Goal: Information Seeking & Learning: Learn about a topic

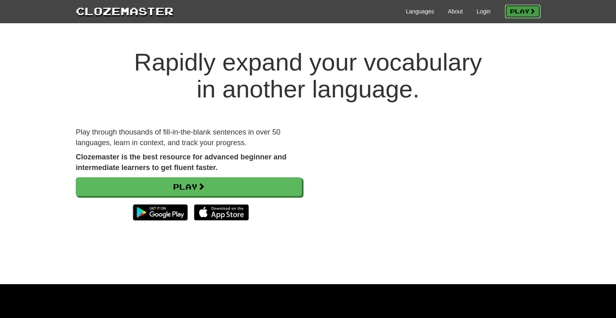
click at [514, 15] on link "Play" at bounding box center [523, 11] width 36 height 14
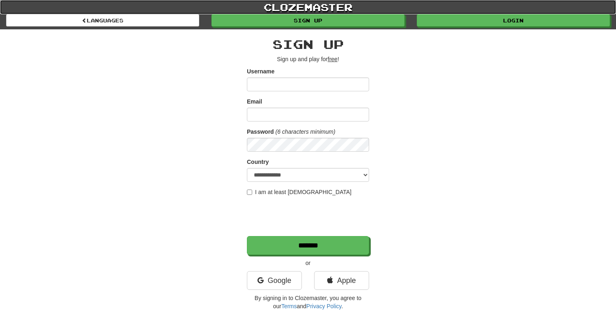
click at [459, 13] on link "clozemaster" at bounding box center [308, 7] width 616 height 14
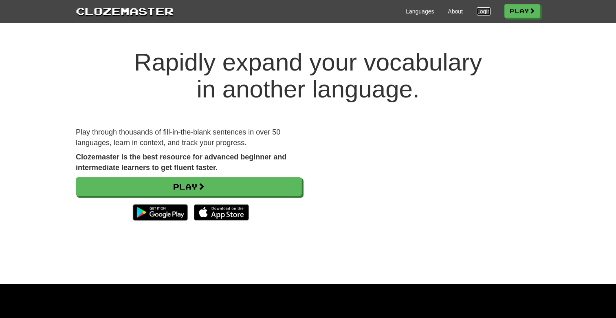
click at [482, 12] on link "Login" at bounding box center [484, 11] width 14 height 8
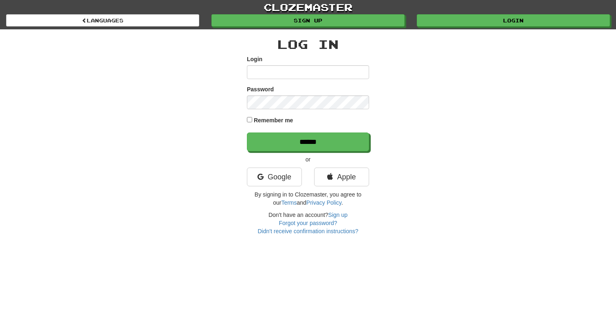
click at [307, 75] on input "Login" at bounding box center [308, 72] width 122 height 14
type input "********"
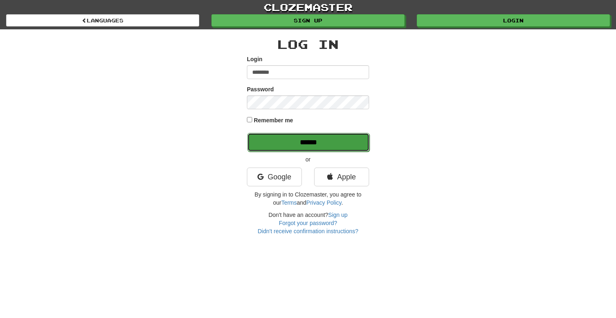
click at [310, 141] on input "******" at bounding box center [308, 142] width 122 height 19
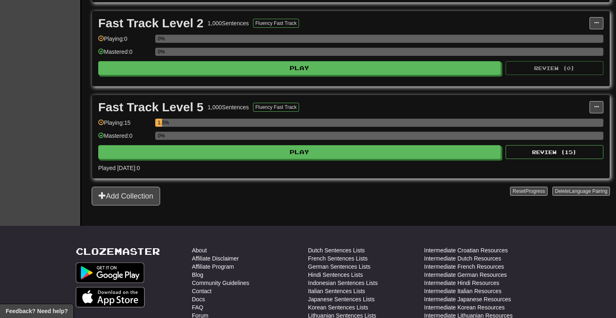
scroll to position [291, 0]
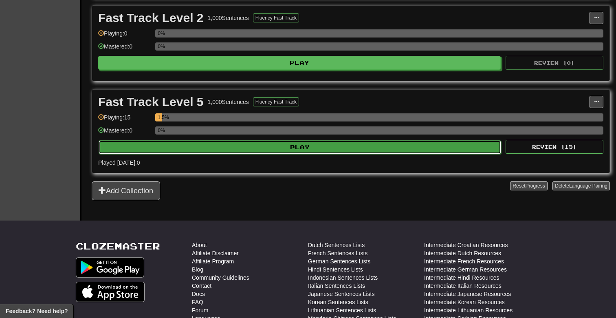
click at [150, 151] on button "Play" at bounding box center [300, 147] width 403 height 14
select select "**"
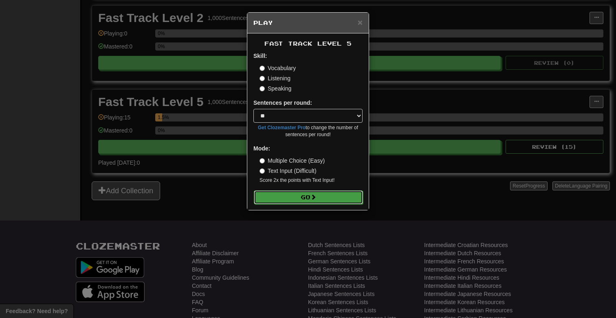
click at [314, 201] on button "Go" at bounding box center [308, 197] width 109 height 14
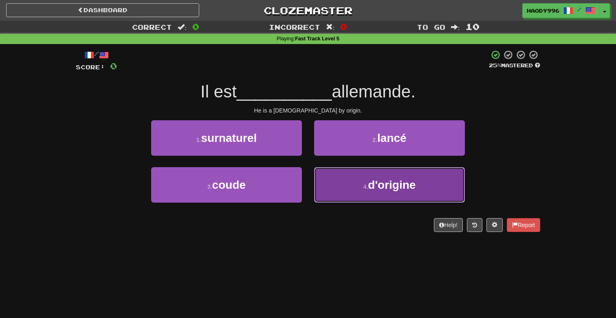
click at [388, 184] on span "d'origine" at bounding box center [392, 185] width 48 height 13
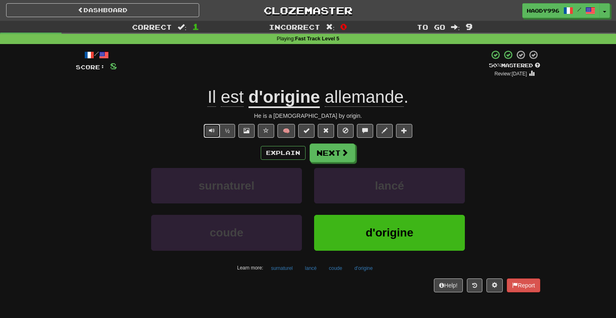
click at [217, 133] on button "Text-to-speech controls" at bounding box center [212, 131] width 16 height 14
click at [333, 157] on button "Next" at bounding box center [333, 153] width 46 height 19
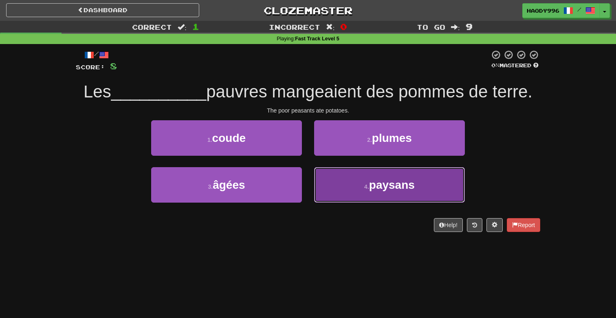
click at [380, 188] on span "paysans" at bounding box center [392, 185] width 46 height 13
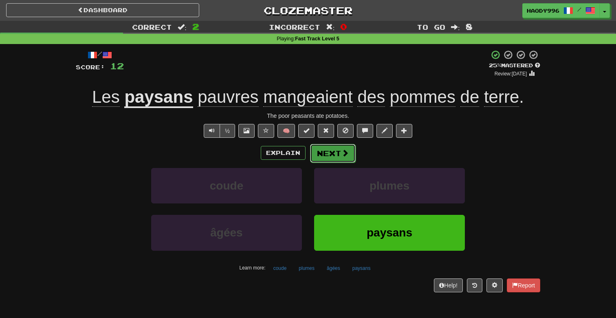
click at [334, 161] on button "Next" at bounding box center [333, 153] width 46 height 19
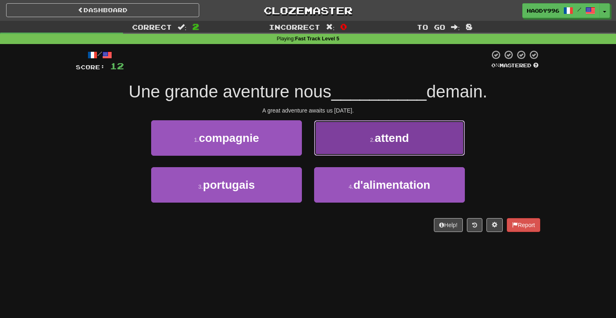
click at [336, 140] on button "2 . attend" at bounding box center [389, 137] width 151 height 35
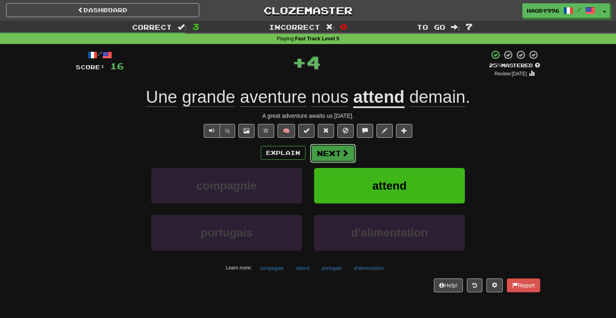
click at [329, 161] on button "Next" at bounding box center [333, 153] width 46 height 19
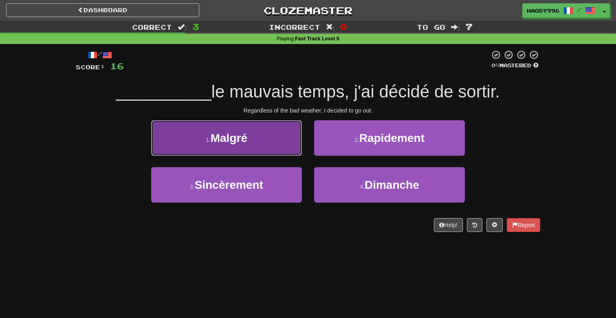
click at [274, 140] on button "1 . Malgré" at bounding box center [226, 137] width 151 height 35
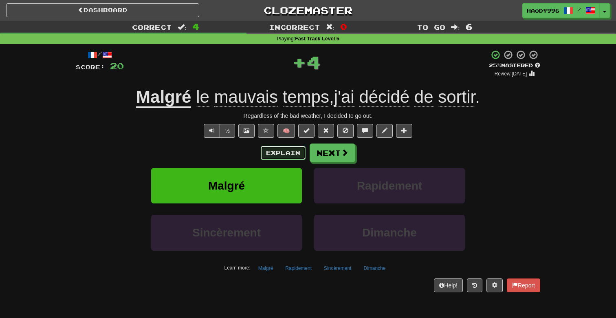
click at [279, 153] on button "Explain" at bounding box center [283, 153] width 45 height 14
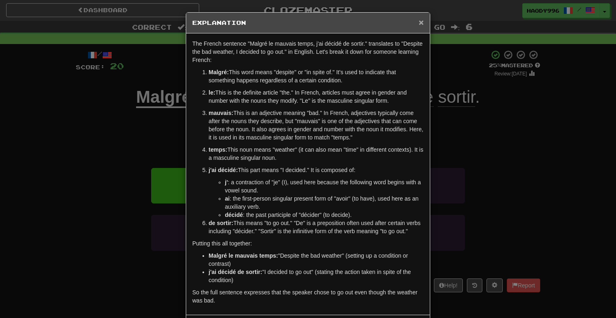
click at [419, 24] on span "×" at bounding box center [421, 22] width 5 height 9
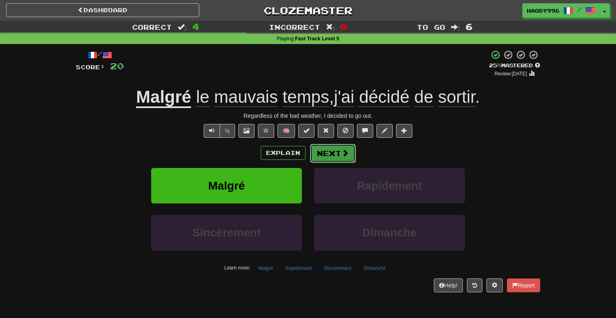
click at [350, 159] on button "Next" at bounding box center [333, 153] width 46 height 19
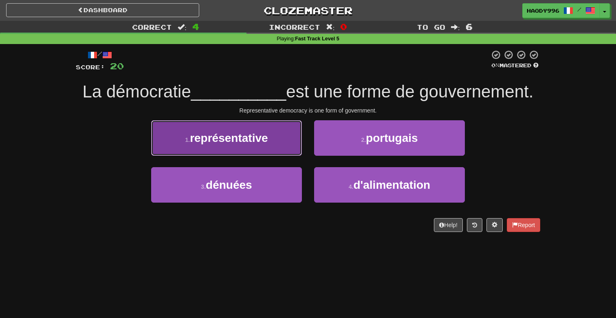
click at [273, 148] on button "1 . représentative" at bounding box center [226, 137] width 151 height 35
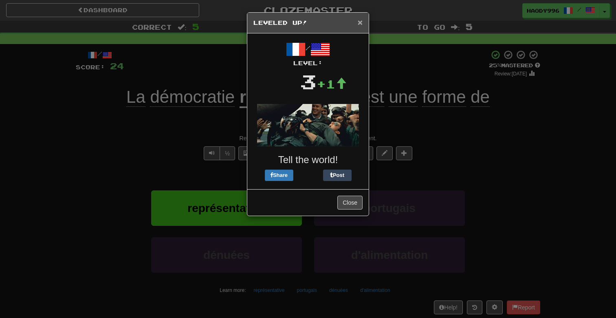
click at [360, 23] on span "×" at bounding box center [360, 22] width 5 height 9
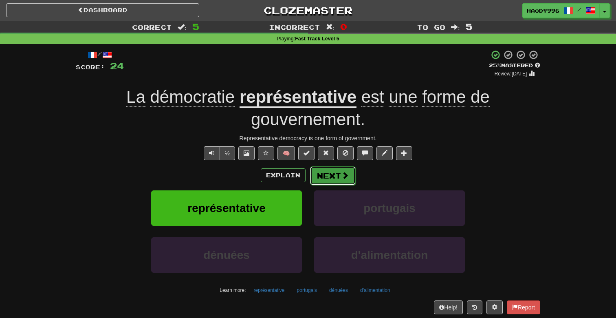
click at [333, 172] on button "Next" at bounding box center [333, 175] width 46 height 19
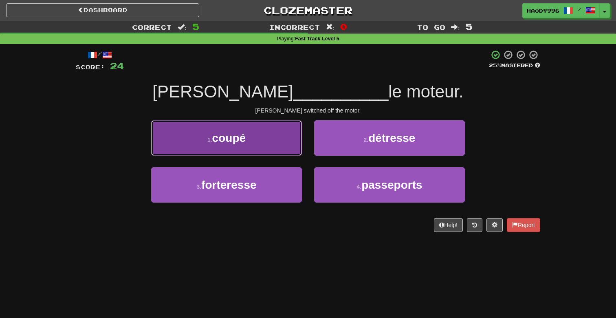
click at [293, 146] on button "1 . coupé" at bounding box center [226, 137] width 151 height 35
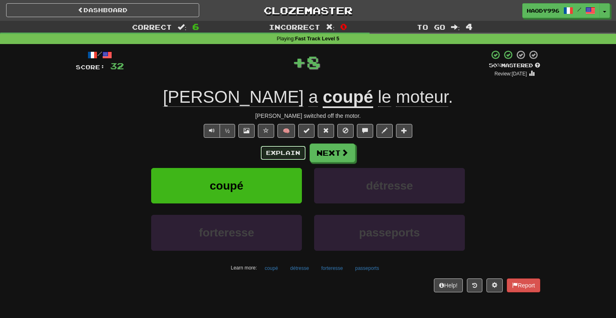
click at [293, 156] on button "Explain" at bounding box center [283, 153] width 45 height 14
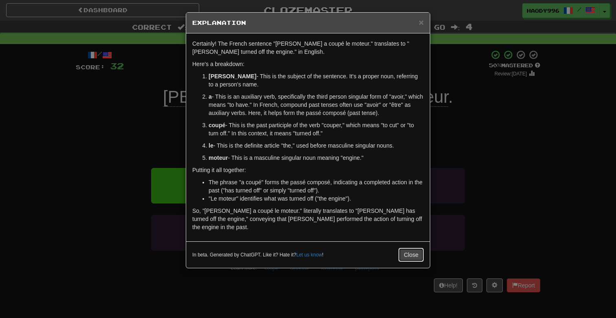
click at [406, 248] on button "Close" at bounding box center [411, 255] width 25 height 14
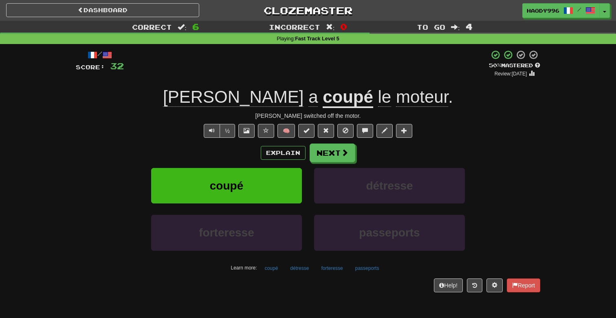
click at [351, 163] on div "Explain Next coupé détresse forteresse passeports Learn more: coupé détresse fo…" at bounding box center [308, 208] width 465 height 131
click at [351, 161] on button "Next" at bounding box center [333, 153] width 46 height 19
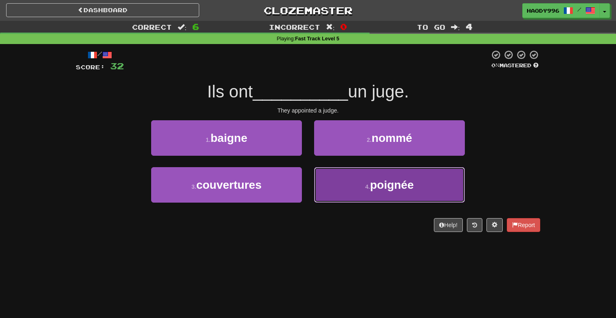
click at [351, 196] on button "4 . poignée" at bounding box center [389, 184] width 151 height 35
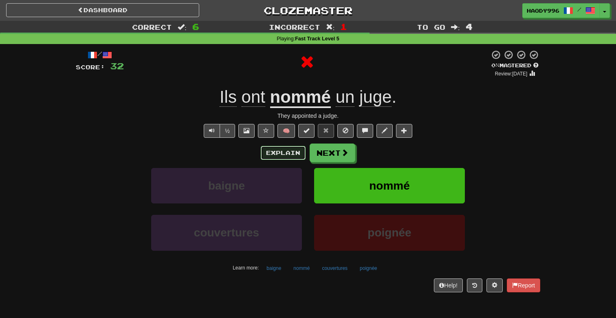
click at [290, 159] on button "Explain" at bounding box center [283, 153] width 45 height 14
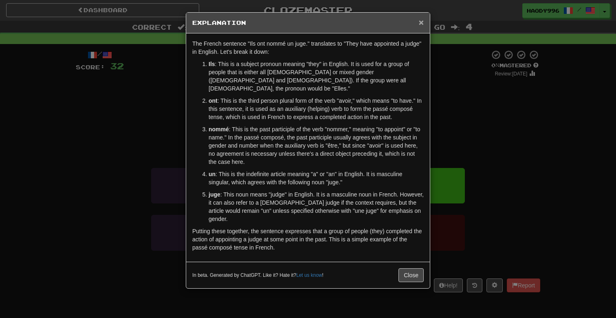
click at [420, 23] on span "×" at bounding box center [421, 22] width 5 height 9
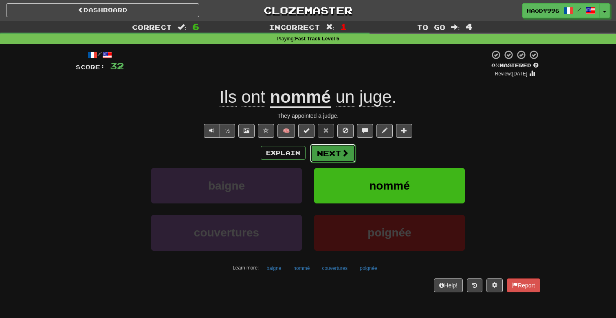
click at [342, 152] on span at bounding box center [345, 152] width 7 height 7
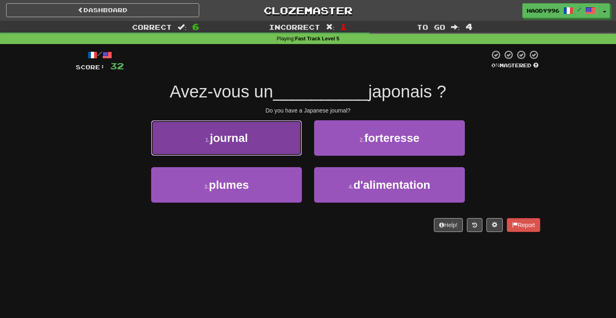
click at [272, 127] on button "1 . journal" at bounding box center [226, 137] width 151 height 35
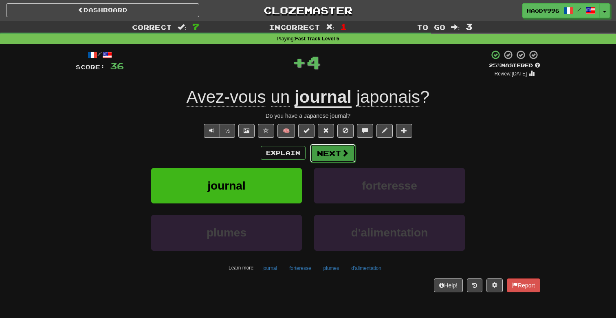
click at [335, 146] on button "Next" at bounding box center [333, 153] width 46 height 19
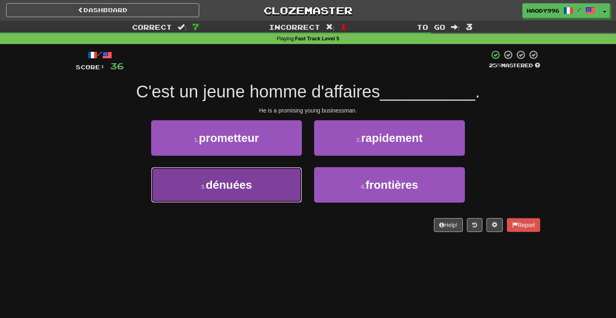
click at [246, 202] on button "3 . dénuées" at bounding box center [226, 184] width 151 height 35
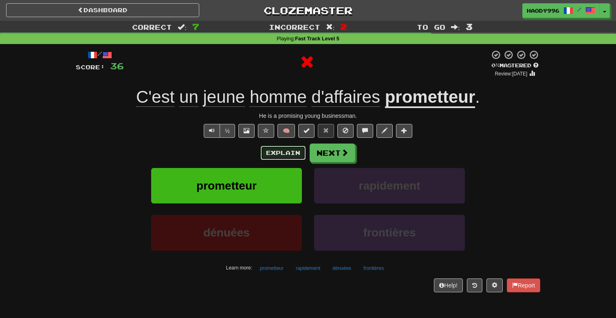
click at [289, 153] on button "Explain" at bounding box center [283, 153] width 45 height 14
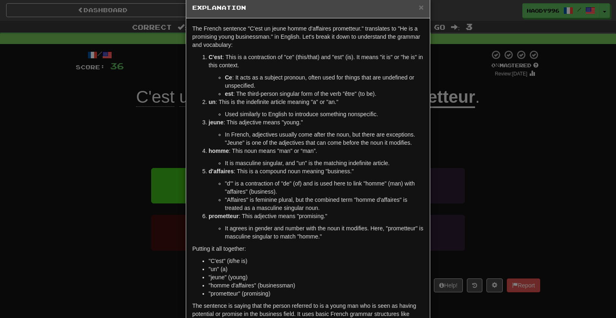
scroll to position [14, 0]
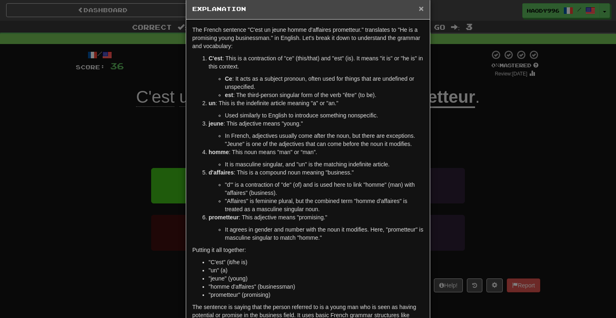
click at [421, 8] on span "×" at bounding box center [421, 8] width 5 height 9
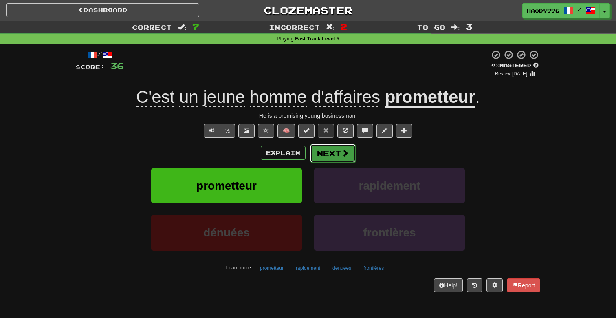
click at [350, 144] on button "Next" at bounding box center [333, 153] width 46 height 19
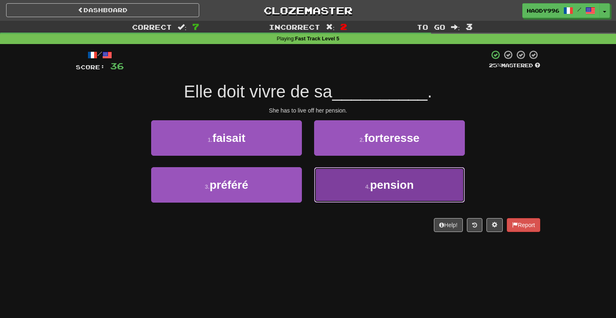
click at [353, 202] on button "4 . pension" at bounding box center [389, 184] width 151 height 35
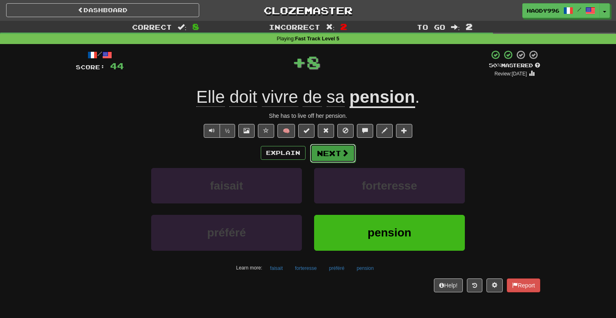
click at [340, 159] on button "Next" at bounding box center [333, 153] width 46 height 19
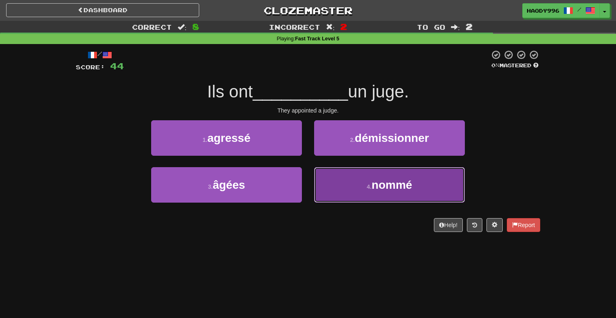
click at [363, 183] on button "4 . nommé" at bounding box center [389, 184] width 151 height 35
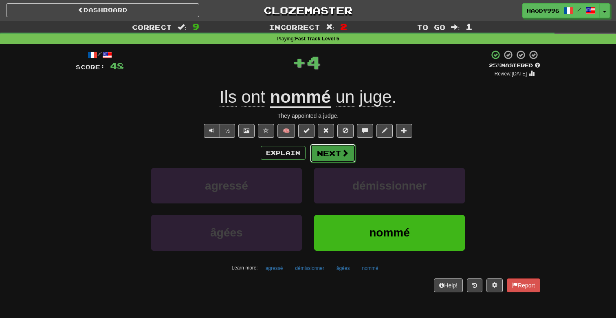
click at [343, 156] on span at bounding box center [345, 152] width 7 height 7
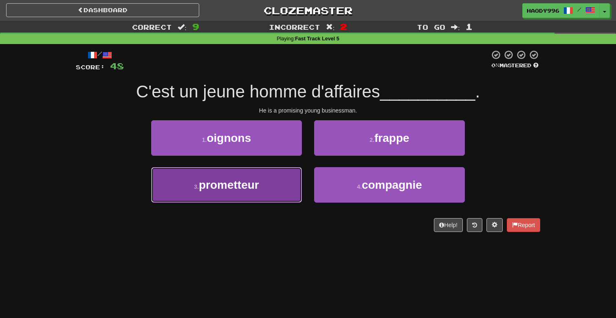
click at [296, 198] on button "3 . prometteur" at bounding box center [226, 184] width 151 height 35
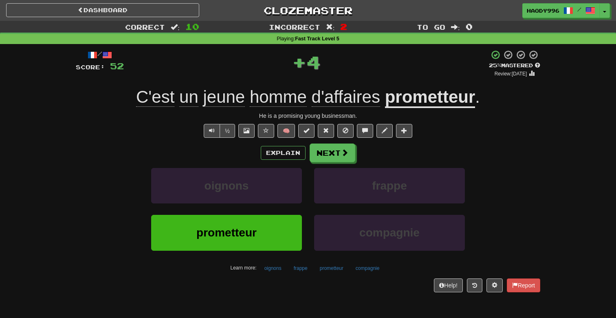
click at [341, 163] on div "Explain Next oignons frappe prometteur compagnie Learn more: oignons frappe pro…" at bounding box center [308, 208] width 465 height 131
click at [342, 156] on span at bounding box center [345, 152] width 7 height 7
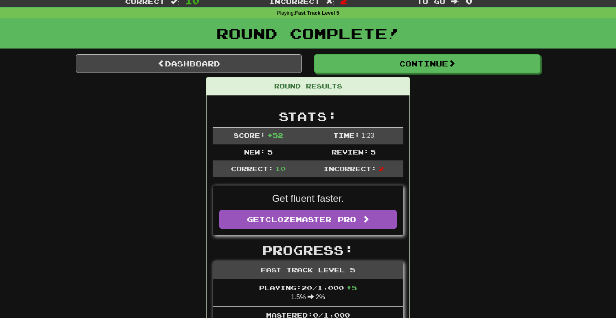
scroll to position [0, 0]
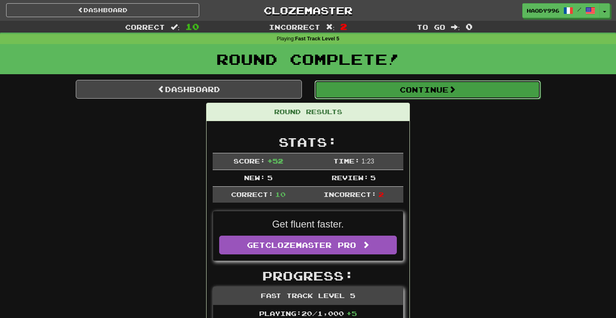
click at [436, 89] on button "Continue" at bounding box center [428, 89] width 226 height 19
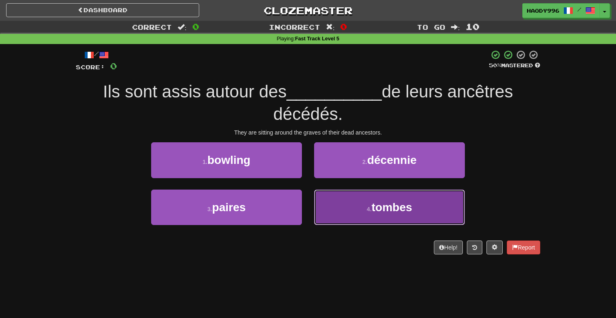
click at [329, 219] on button "4 . tombes" at bounding box center [389, 207] width 151 height 35
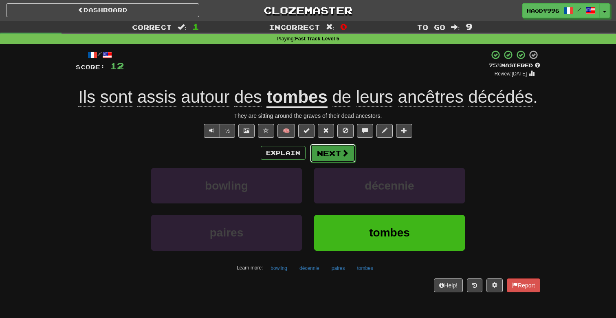
click at [328, 149] on button "Next" at bounding box center [333, 153] width 46 height 19
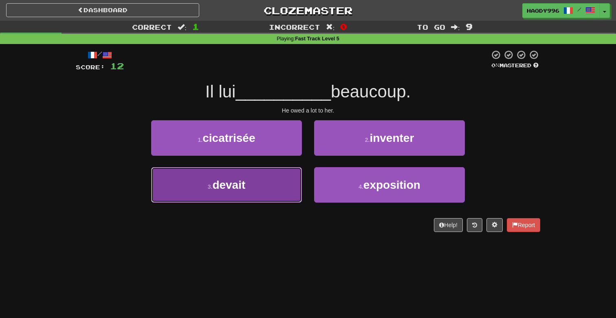
click at [296, 186] on button "3 . devait" at bounding box center [226, 184] width 151 height 35
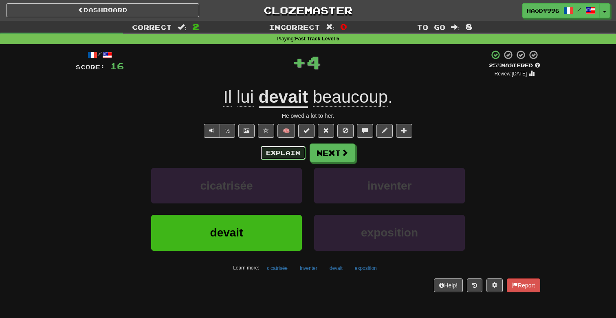
click at [287, 153] on button "Explain" at bounding box center [283, 153] width 45 height 14
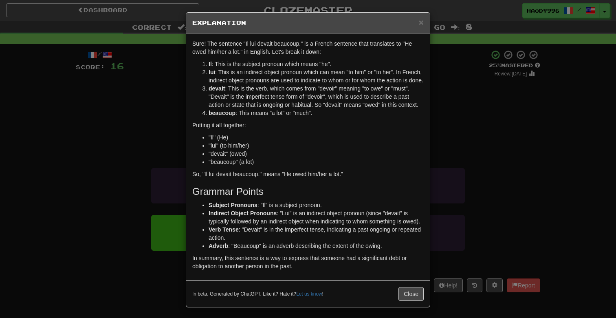
click at [417, 20] on h5 "Explanation" at bounding box center [308, 23] width 232 height 8
click at [421, 23] on span "×" at bounding box center [421, 22] width 5 height 9
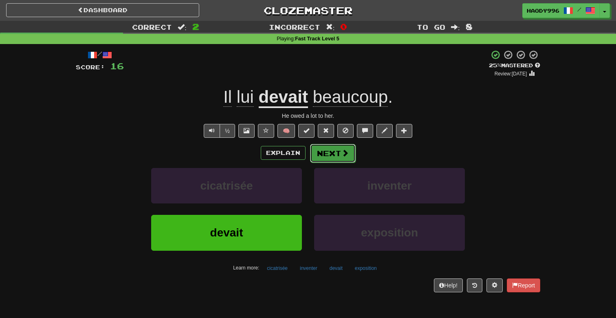
click at [337, 148] on button "Next" at bounding box center [333, 153] width 46 height 19
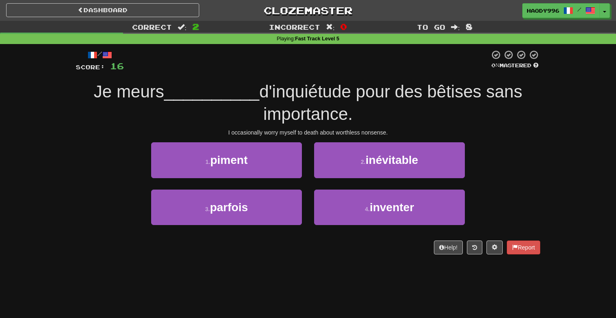
click at [307, 132] on div "I occasionally worry myself to death about worthless nonsense." at bounding box center [308, 132] width 465 height 8
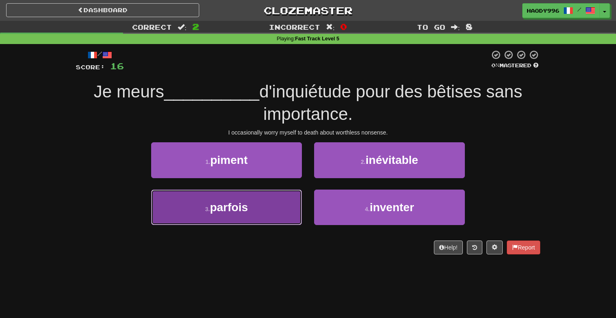
click at [278, 197] on button "3 . parfois" at bounding box center [226, 207] width 151 height 35
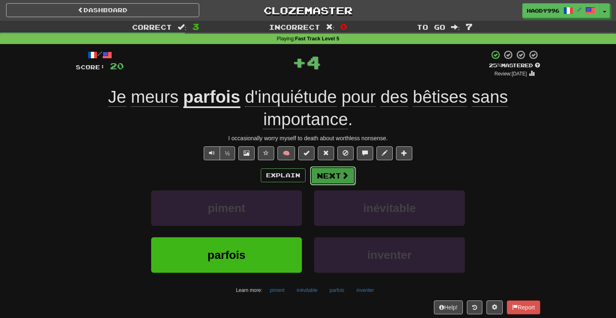
click at [317, 176] on button "Next" at bounding box center [333, 175] width 46 height 19
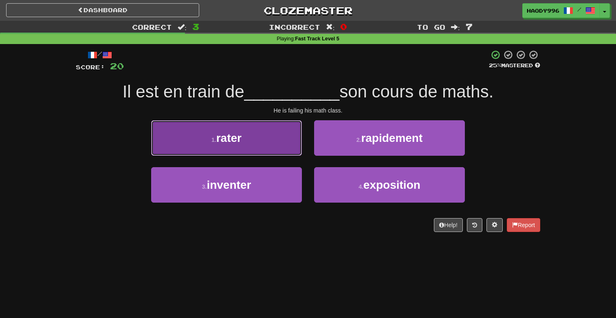
click at [284, 149] on button "1 . rater" at bounding box center [226, 137] width 151 height 35
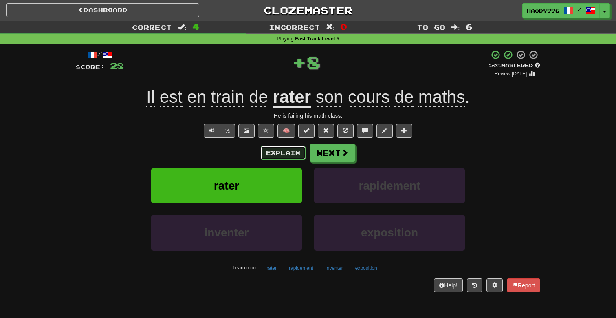
click at [288, 155] on button "Explain" at bounding box center [283, 153] width 45 height 14
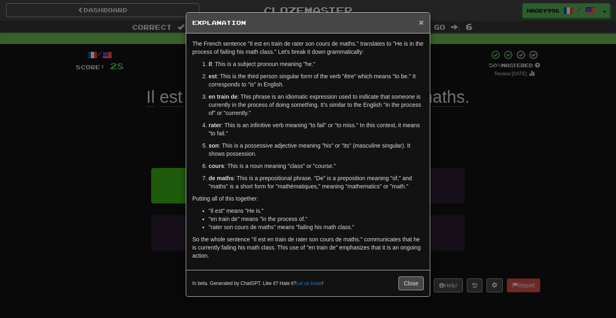
click at [422, 25] on span "×" at bounding box center [421, 22] width 5 height 9
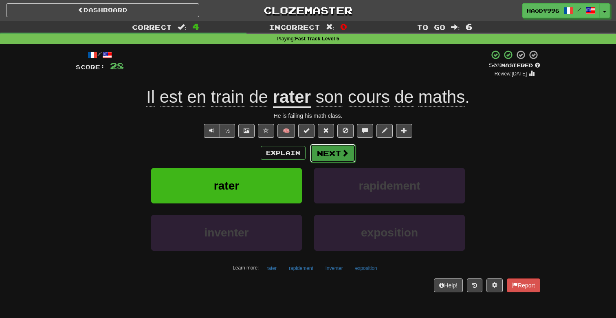
click at [351, 162] on button "Next" at bounding box center [333, 153] width 46 height 19
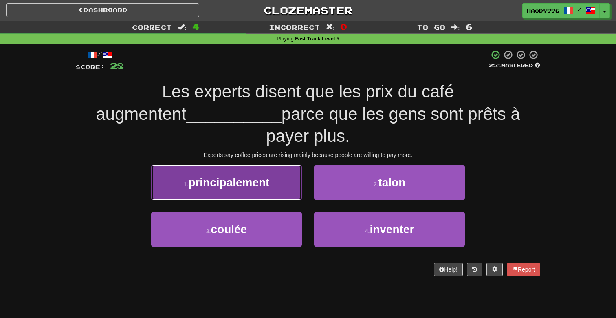
click at [294, 175] on button "1 . principalement" at bounding box center [226, 182] width 151 height 35
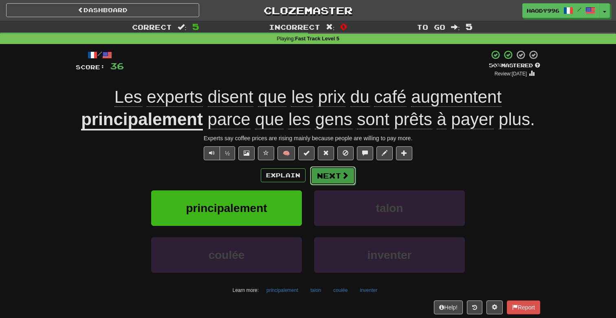
click at [347, 168] on button "Next" at bounding box center [333, 175] width 46 height 19
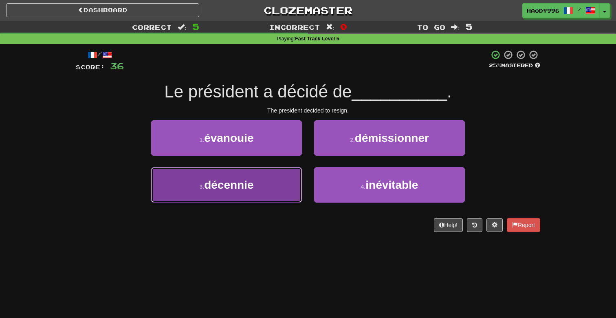
click at [278, 170] on button "3 . décennie" at bounding box center [226, 184] width 151 height 35
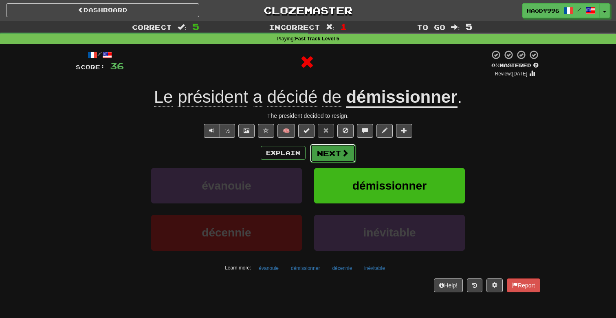
click at [320, 157] on button "Next" at bounding box center [333, 153] width 46 height 19
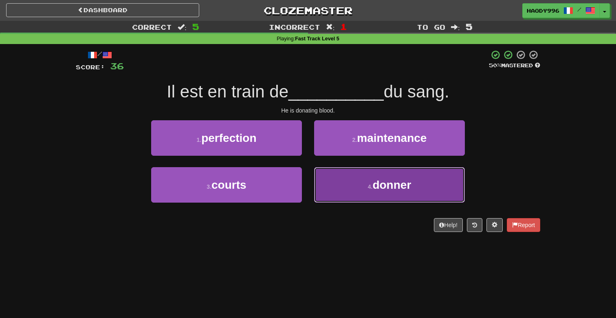
click at [321, 183] on button "4 . donner" at bounding box center [389, 184] width 151 height 35
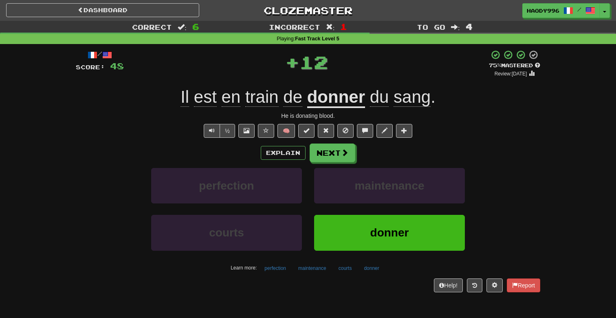
click at [410, 107] on span "sang" at bounding box center [412, 97] width 37 height 20
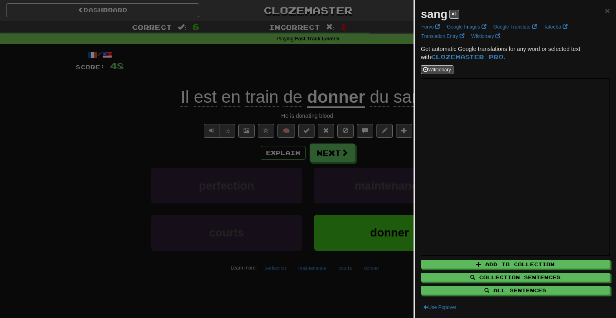
click at [370, 130] on div at bounding box center [308, 159] width 616 height 318
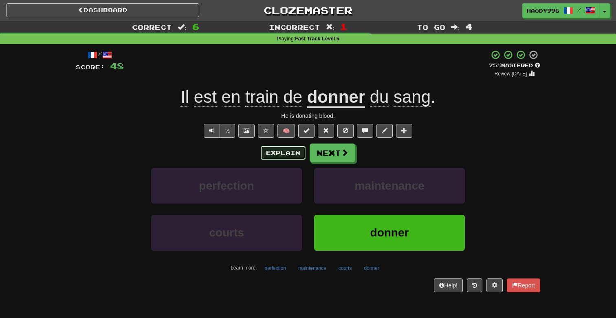
click at [283, 149] on button "Explain" at bounding box center [283, 153] width 45 height 14
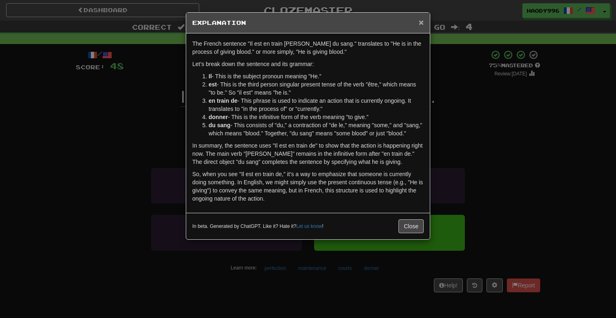
click at [423, 23] on span "×" at bounding box center [421, 22] width 5 height 9
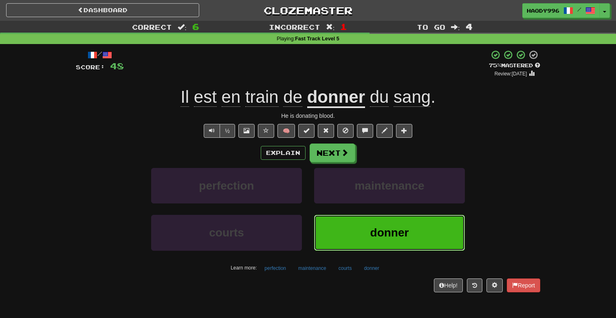
click at [354, 232] on button "donner" at bounding box center [389, 232] width 151 height 35
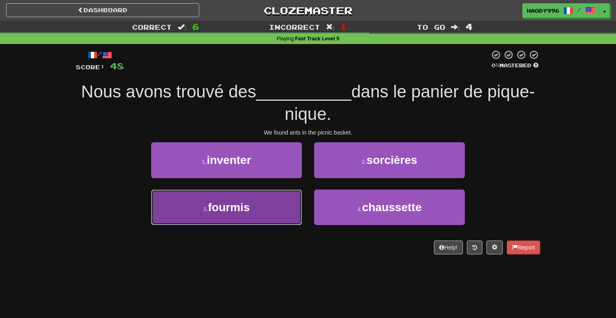
click at [283, 220] on button "3 . fourmis" at bounding box center [226, 207] width 151 height 35
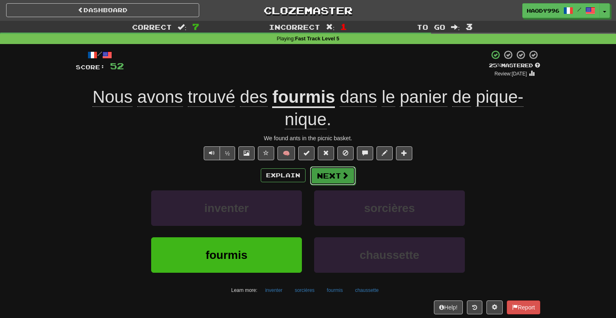
click at [333, 181] on button "Next" at bounding box center [333, 175] width 46 height 19
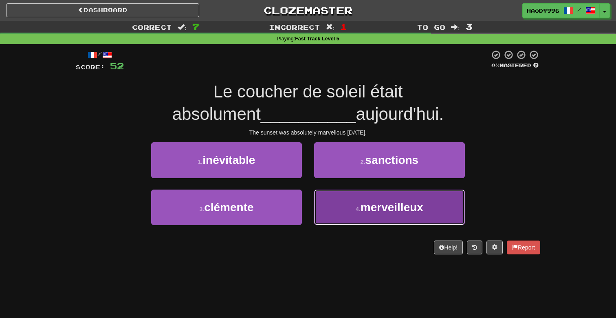
click at [381, 211] on span "merveilleux" at bounding box center [392, 207] width 63 height 13
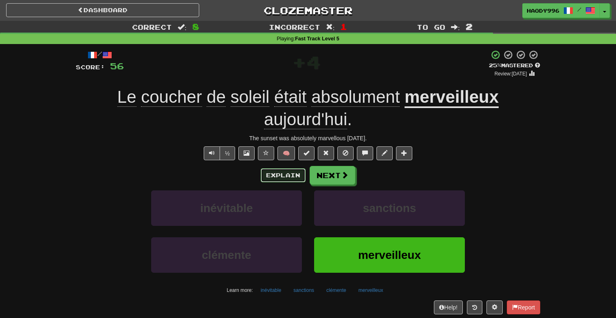
click at [282, 173] on button "Explain" at bounding box center [283, 175] width 45 height 14
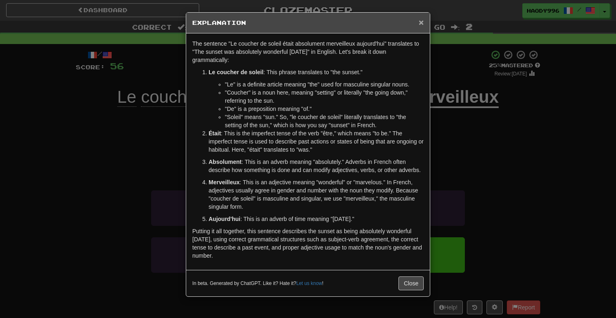
click at [420, 27] on span "×" at bounding box center [421, 22] width 5 height 9
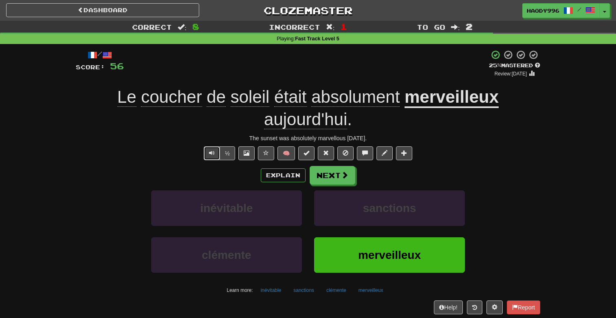
click at [205, 155] on button "Text-to-speech controls" at bounding box center [212, 153] width 16 height 14
click at [333, 181] on button "Next" at bounding box center [333, 175] width 46 height 19
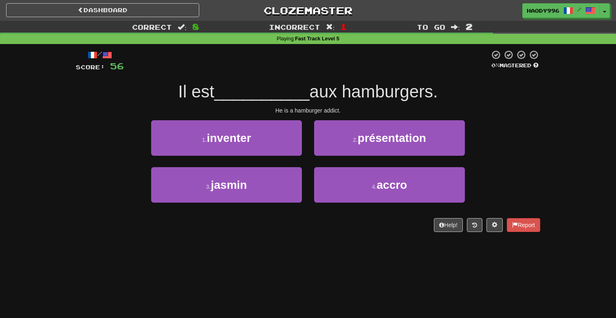
scroll to position [10, 0]
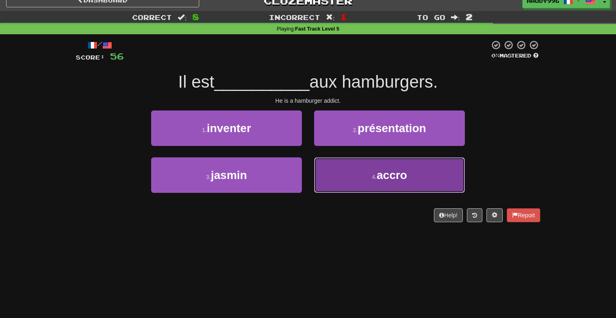
click at [315, 170] on button "4 . accro" at bounding box center [389, 174] width 151 height 35
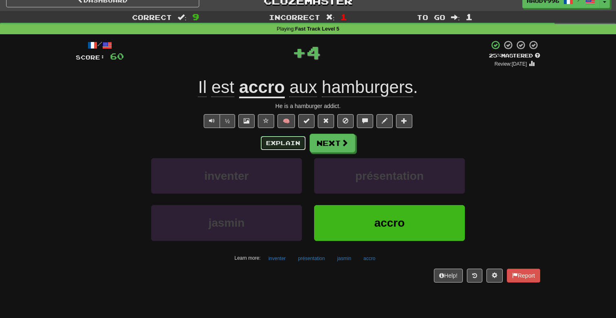
click at [281, 143] on button "Explain" at bounding box center [283, 143] width 45 height 14
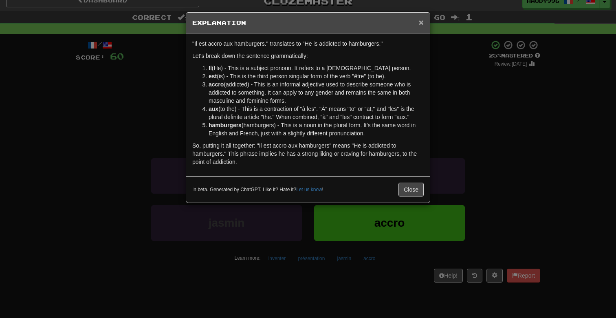
click at [422, 20] on span "×" at bounding box center [421, 22] width 5 height 9
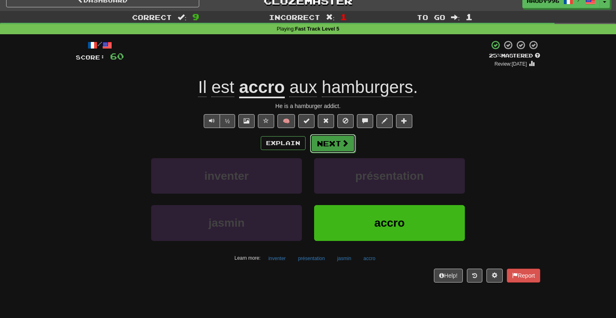
click at [334, 151] on button "Next" at bounding box center [333, 143] width 46 height 19
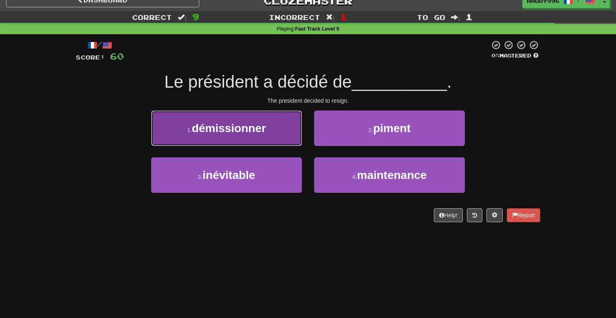
click at [251, 116] on button "1 . démissionner" at bounding box center [226, 127] width 151 height 35
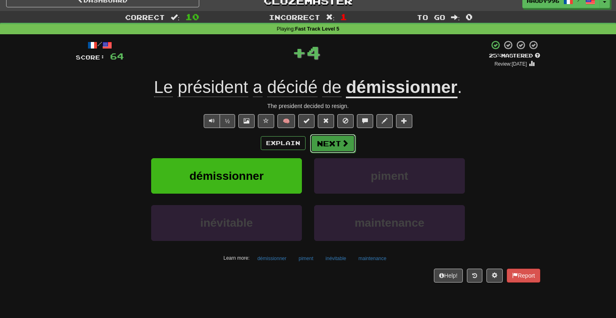
click at [314, 143] on button "Next" at bounding box center [333, 143] width 46 height 19
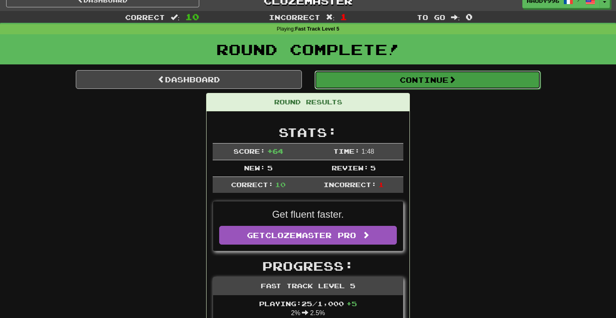
click at [387, 88] on button "Continue" at bounding box center [428, 80] width 226 height 19
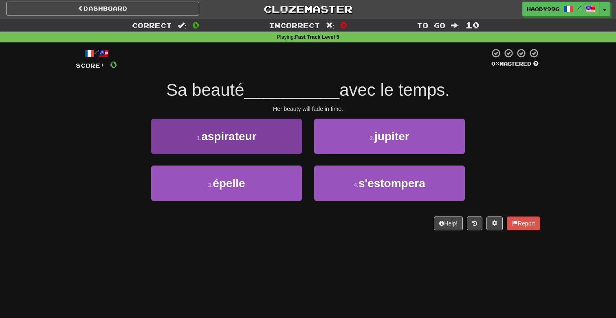
scroll to position [1, 0]
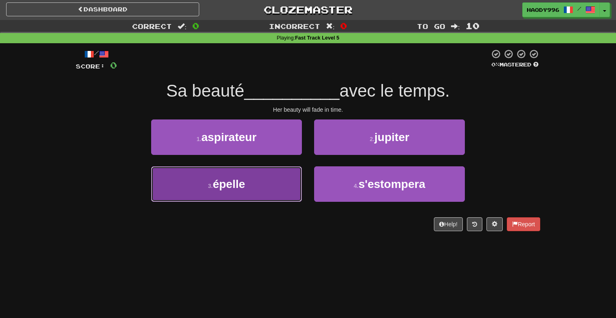
click at [299, 183] on button "3 . épelle" at bounding box center [226, 183] width 151 height 35
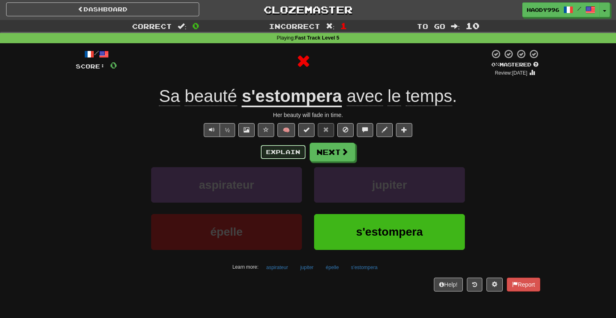
click at [284, 152] on button "Explain" at bounding box center [283, 152] width 45 height 14
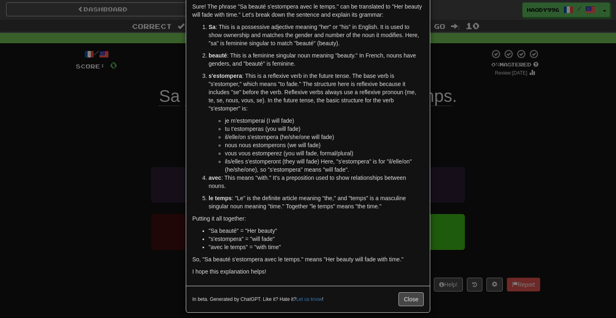
scroll to position [0, 0]
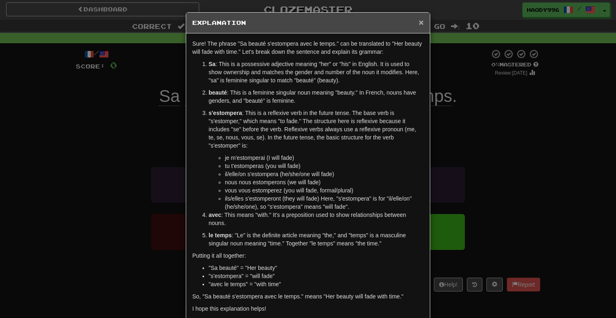
click at [421, 24] on span "×" at bounding box center [421, 22] width 5 height 9
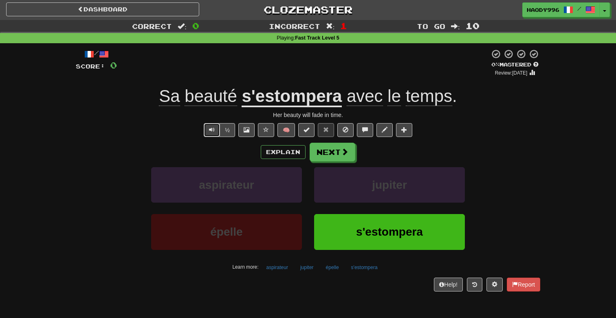
click at [209, 132] on button "Text-to-speech controls" at bounding box center [212, 130] width 16 height 14
click at [336, 154] on button "Next" at bounding box center [333, 152] width 46 height 19
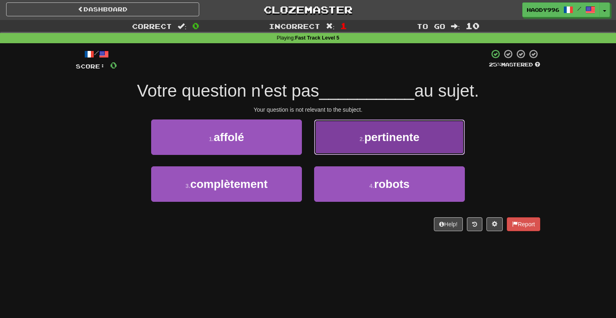
click at [354, 124] on button "2 . pertinente" at bounding box center [389, 136] width 151 height 35
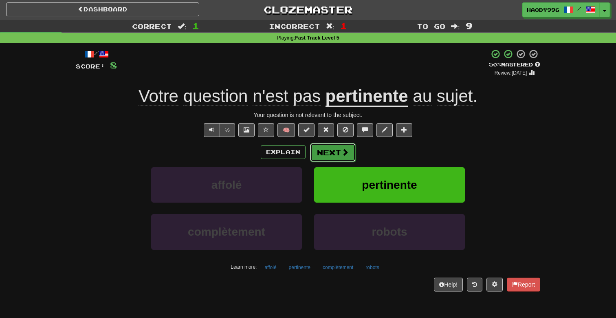
click at [319, 152] on button "Next" at bounding box center [333, 152] width 46 height 19
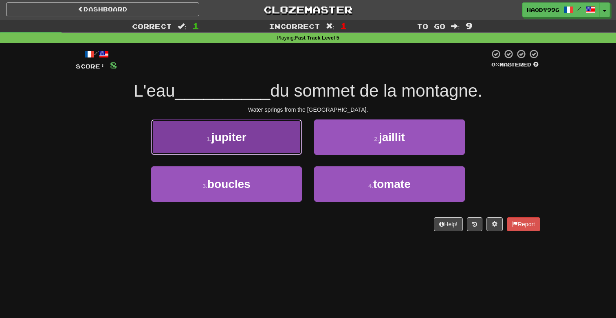
click at [284, 137] on button "1 . jupiter" at bounding box center [226, 136] width 151 height 35
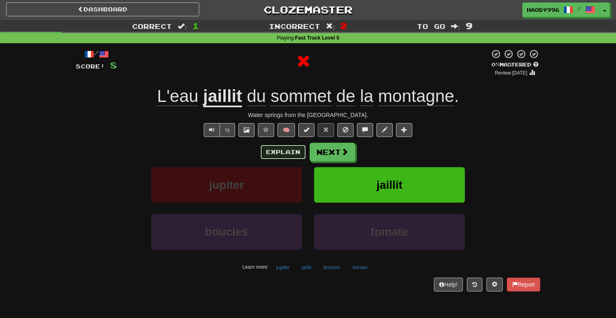
click at [291, 154] on button "Explain" at bounding box center [283, 152] width 45 height 14
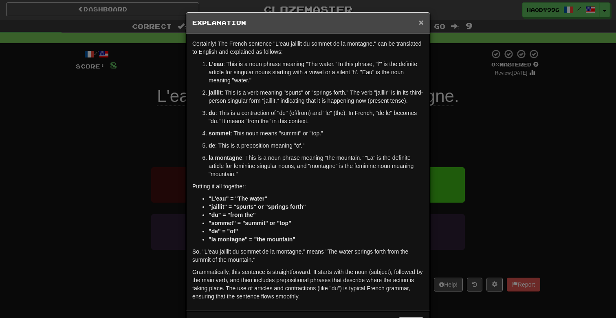
click at [422, 25] on span "×" at bounding box center [421, 22] width 5 height 9
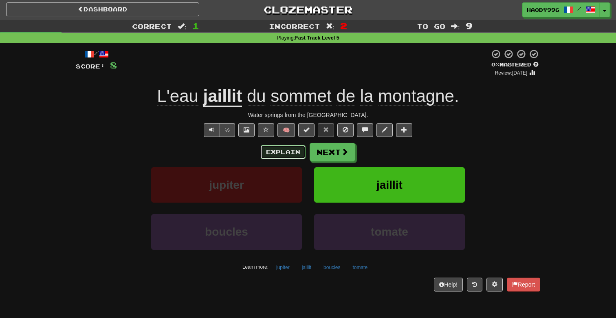
click at [284, 157] on button "Explain" at bounding box center [283, 152] width 45 height 14
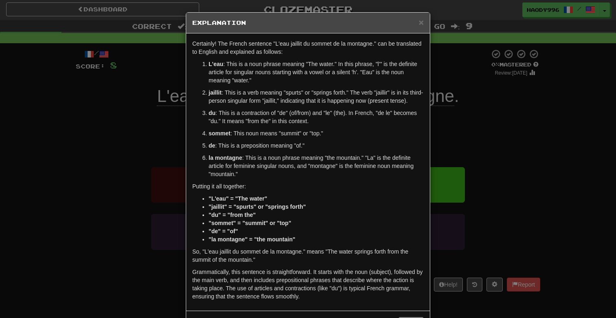
scroll to position [0, 0]
click at [419, 24] on span "×" at bounding box center [421, 21] width 5 height 9
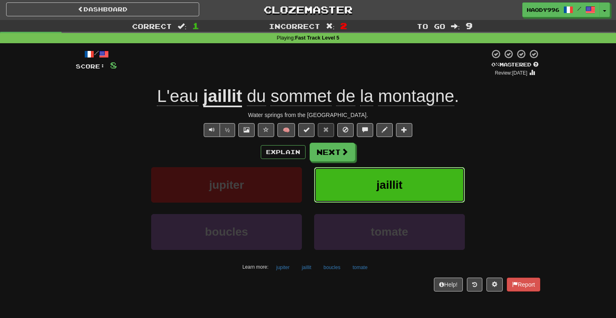
click at [375, 186] on button "jaillit" at bounding box center [389, 184] width 151 height 35
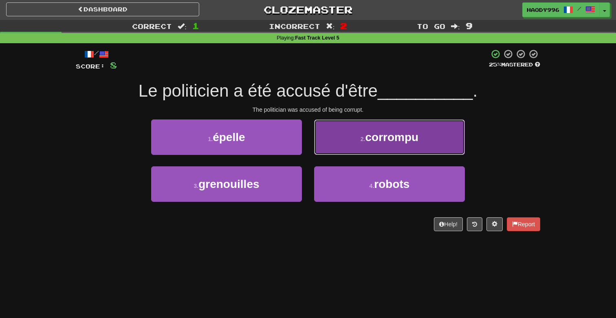
click at [350, 125] on button "2 . corrompu" at bounding box center [389, 136] width 151 height 35
